Goal: Information Seeking & Learning: Learn about a topic

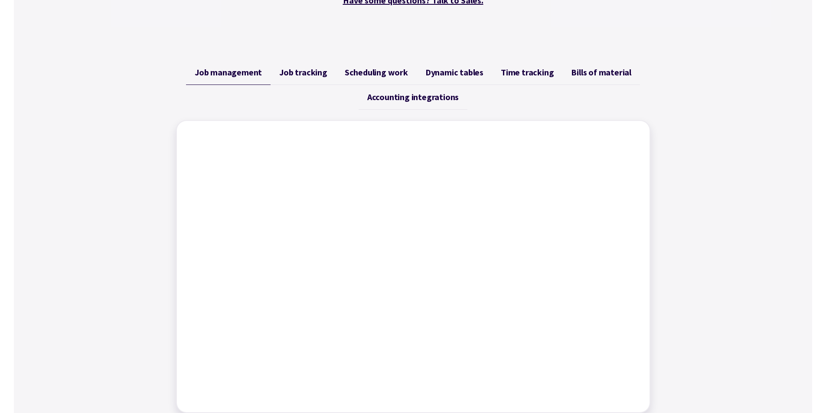
scroll to position [231, 0]
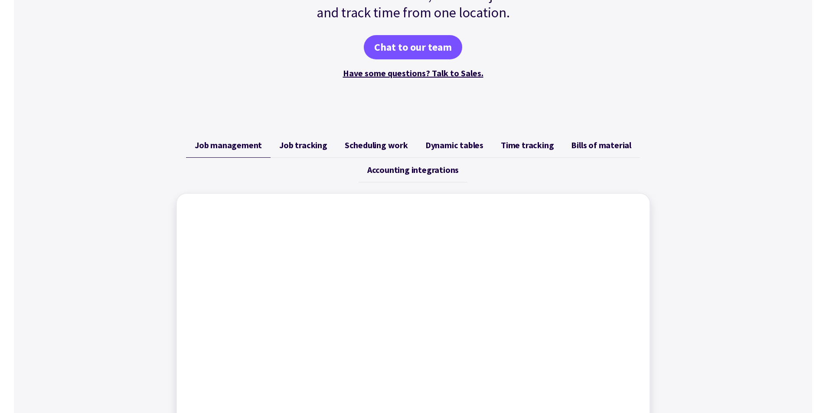
click at [519, 144] on span "Time tracking" at bounding box center [527, 145] width 53 height 10
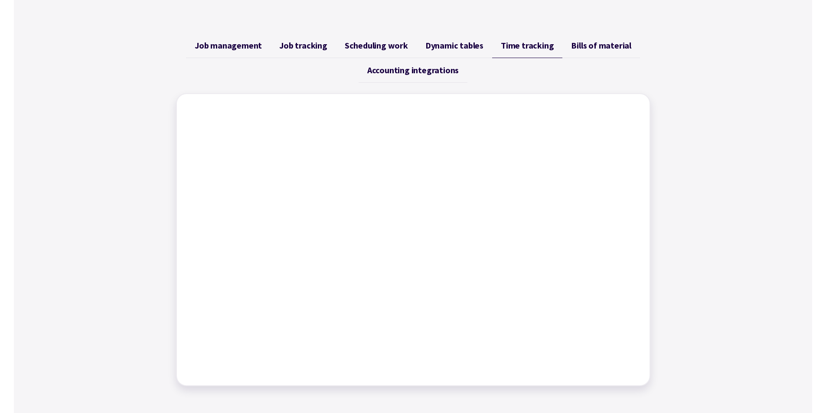
scroll to position [347, 0]
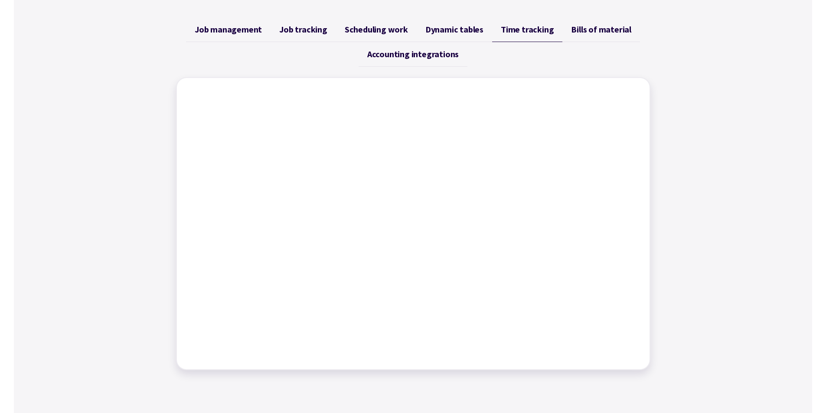
click at [448, 29] on span "Dynamic tables" at bounding box center [455, 29] width 58 height 10
click at [370, 28] on span "Scheduling work" at bounding box center [376, 29] width 63 height 10
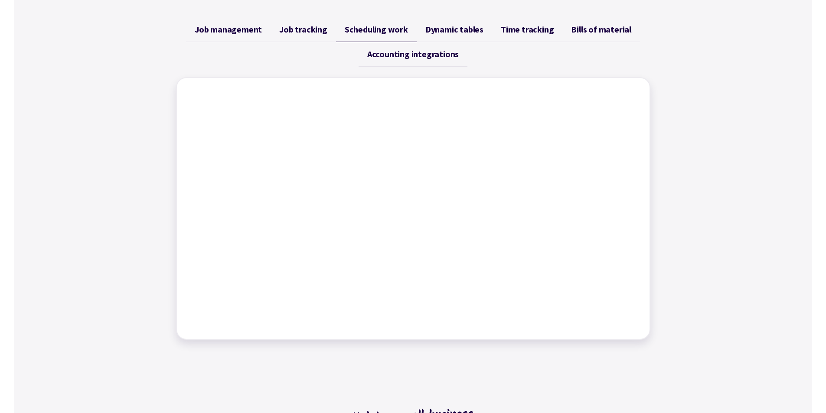
click at [297, 27] on span "Job tracking" at bounding box center [303, 29] width 48 height 10
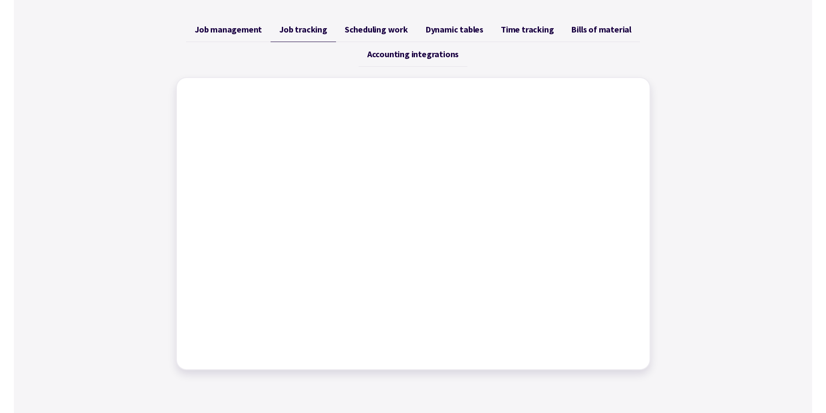
click at [225, 28] on span "Job management" at bounding box center [228, 29] width 67 height 10
click at [582, 29] on span "Bills of material" at bounding box center [601, 29] width 60 height 10
click at [242, 33] on span "Job management" at bounding box center [228, 29] width 67 height 10
click at [289, 29] on span "Job tracking" at bounding box center [303, 29] width 48 height 10
click at [356, 24] on span "Scheduling work" at bounding box center [376, 29] width 63 height 10
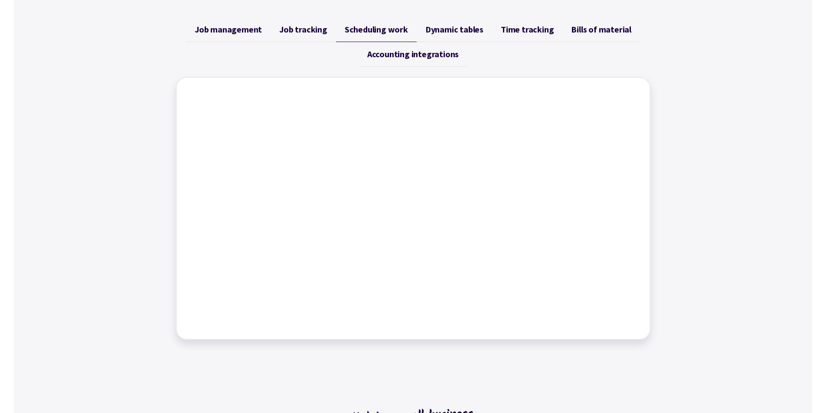
click at [464, 31] on span "Dynamic tables" at bounding box center [455, 29] width 58 height 10
